Goal: Task Accomplishment & Management: Use online tool/utility

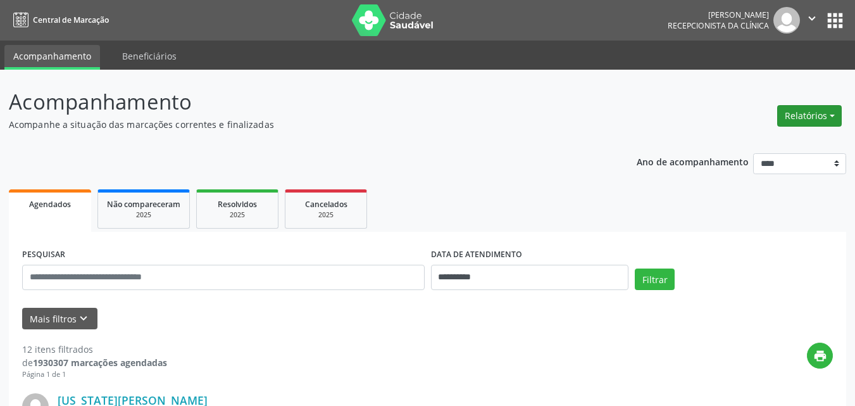
click at [814, 119] on button "Relatórios" at bounding box center [809, 116] width 65 height 22
click at [755, 132] on ul "Agendamentos Procedimentos realizados" at bounding box center [773, 152] width 137 height 46
click at [749, 140] on link "Agendamentos" at bounding box center [774, 143] width 136 height 18
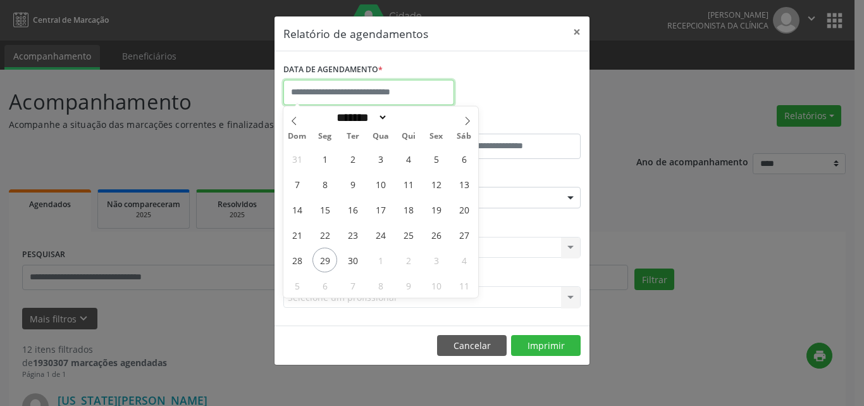
click at [415, 92] on input "text" at bounding box center [368, 92] width 171 height 25
click at [364, 249] on div "31 1 2 3 4 5 6 7 8 9 10 11 12 13 14 15 16 17 18 19 20 21 22 23 24 25 26 27 28 2…" at bounding box center [380, 222] width 195 height 152
click at [355, 261] on span "30" at bounding box center [352, 259] width 25 height 25
type input "**********"
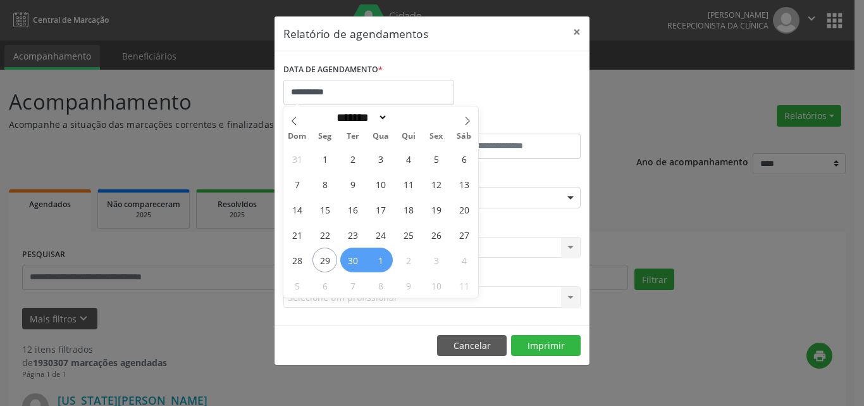
click at [374, 266] on span "1" at bounding box center [380, 259] width 25 height 25
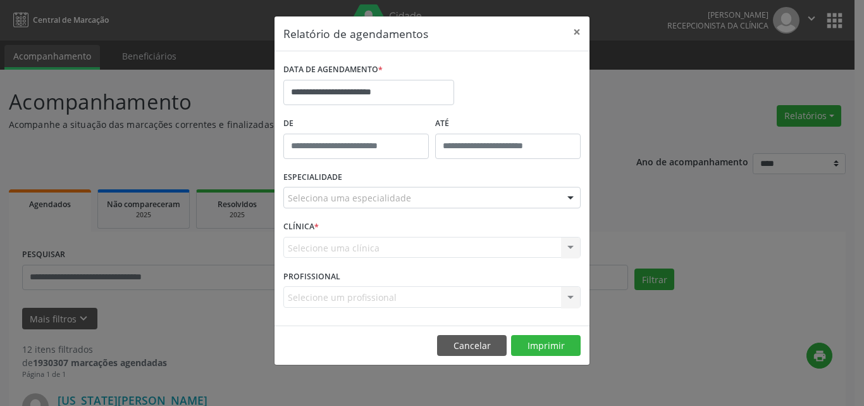
click at [411, 201] on div "Seleciona uma especialidade" at bounding box center [431, 198] width 297 height 22
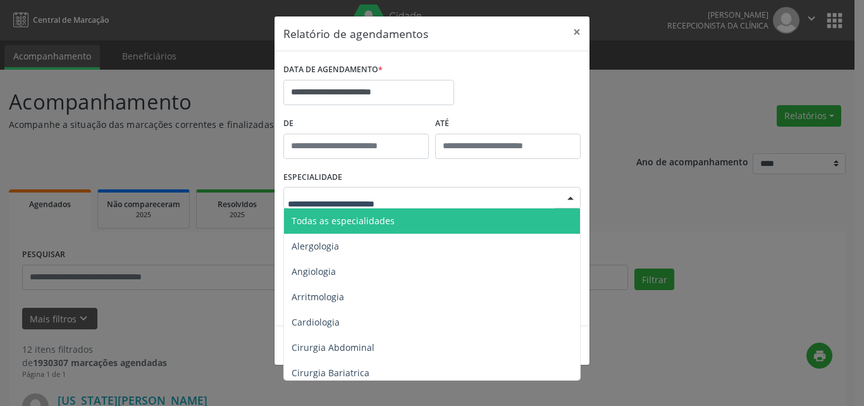
click at [408, 223] on span "Todas as especialidades" at bounding box center [433, 220] width 298 height 25
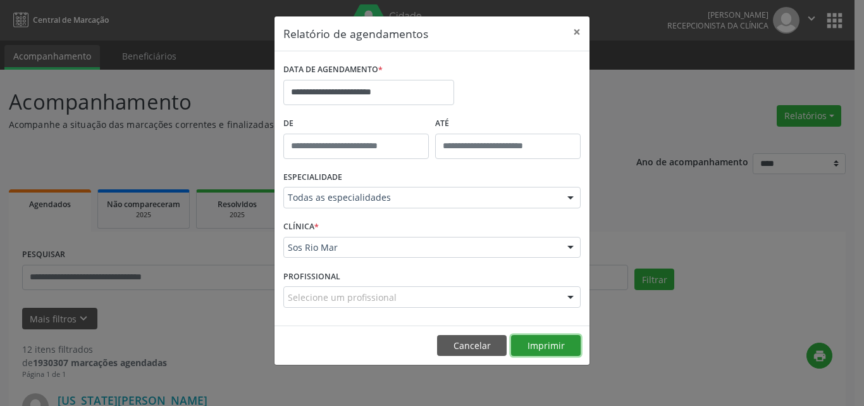
click at [560, 343] on button "Imprimir" at bounding box center [546, 346] width 70 height 22
